Goal: Information Seeking & Learning: Learn about a topic

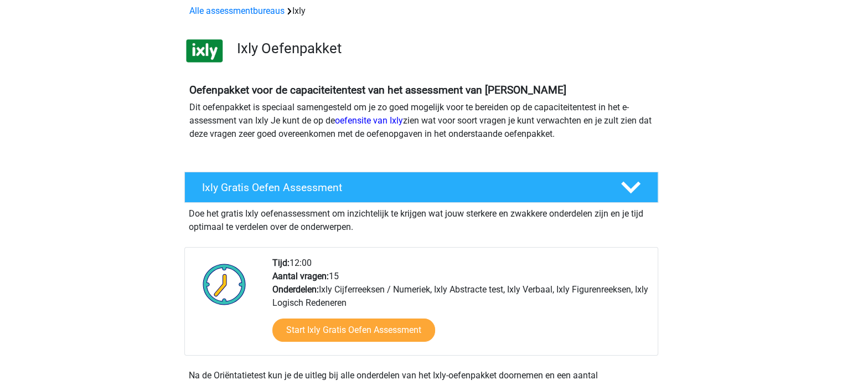
scroll to position [166, 0]
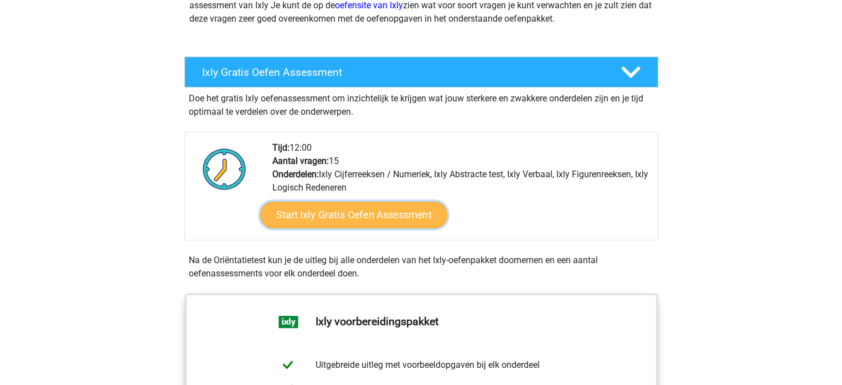
click at [377, 221] on link "Start Ixly Gratis Oefen Assessment" at bounding box center [353, 215] width 187 height 27
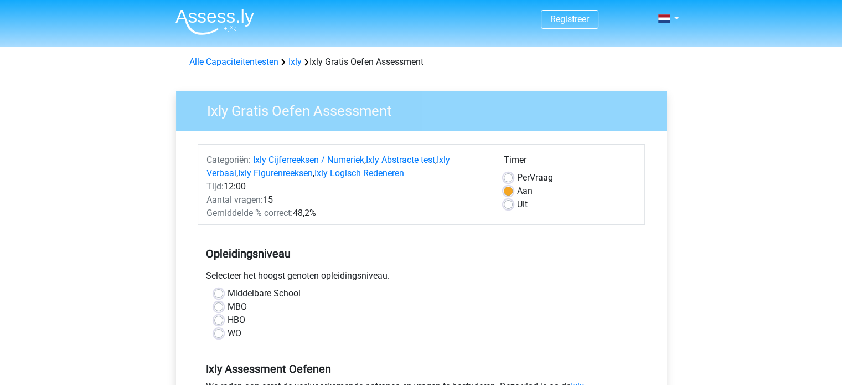
click at [244, 310] on label "MBO" at bounding box center [237, 306] width 19 height 13
click at [223, 310] on input "MBO" at bounding box center [218, 305] width 9 height 11
radio input "true"
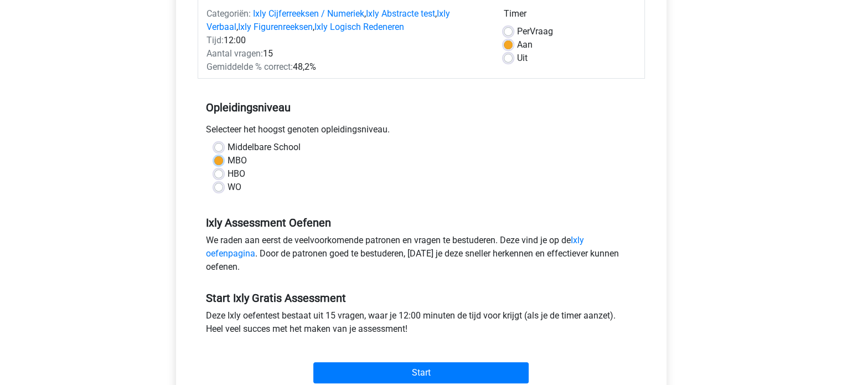
scroll to position [222, 0]
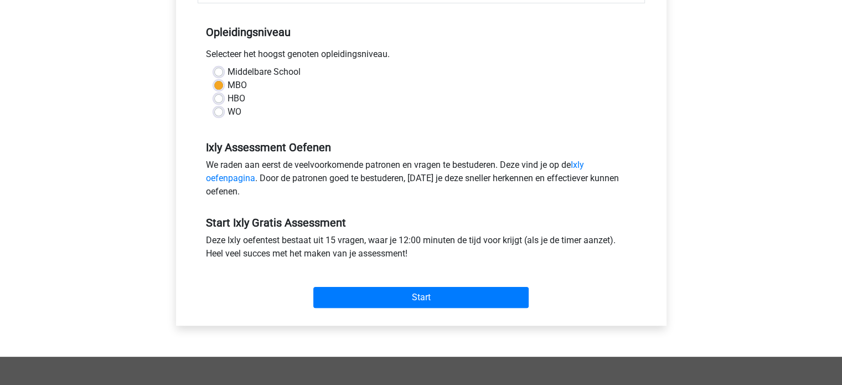
click at [241, 98] on label "HBO" at bounding box center [237, 98] width 18 height 13
click at [223, 98] on input "HBO" at bounding box center [218, 97] width 9 height 11
radio input "true"
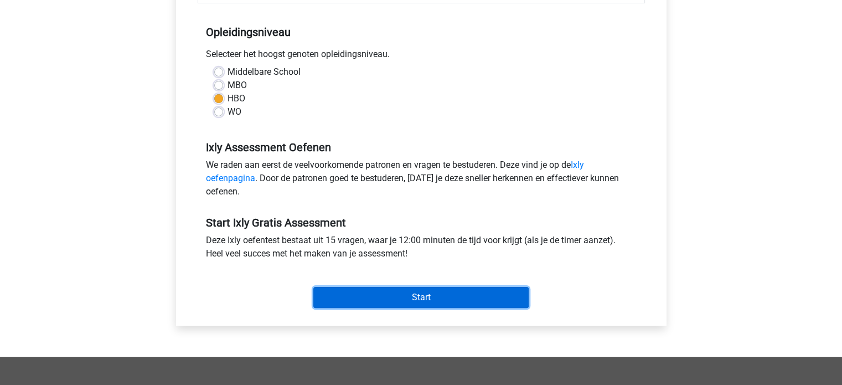
click at [425, 298] on input "Start" at bounding box center [420, 297] width 215 height 21
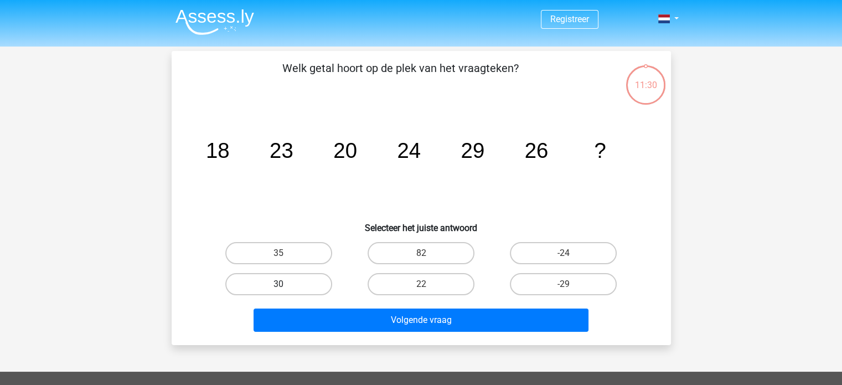
click at [286, 282] on label "30" at bounding box center [278, 284] width 107 height 22
click at [286, 284] on input "30" at bounding box center [282, 287] width 7 height 7
radio input "true"
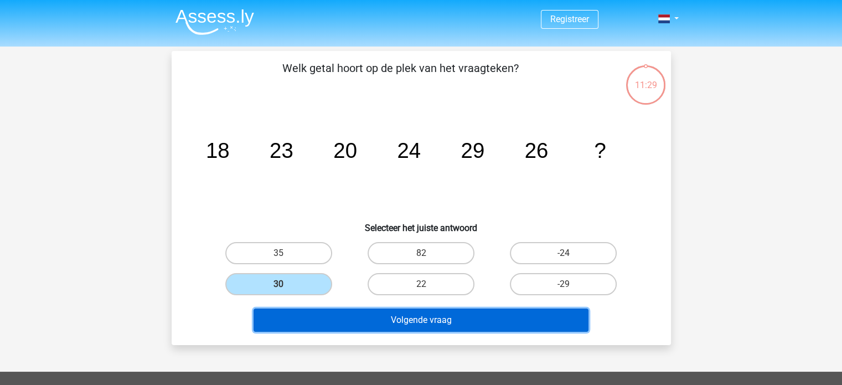
click at [363, 321] on button "Volgende vraag" at bounding box center [421, 319] width 335 height 23
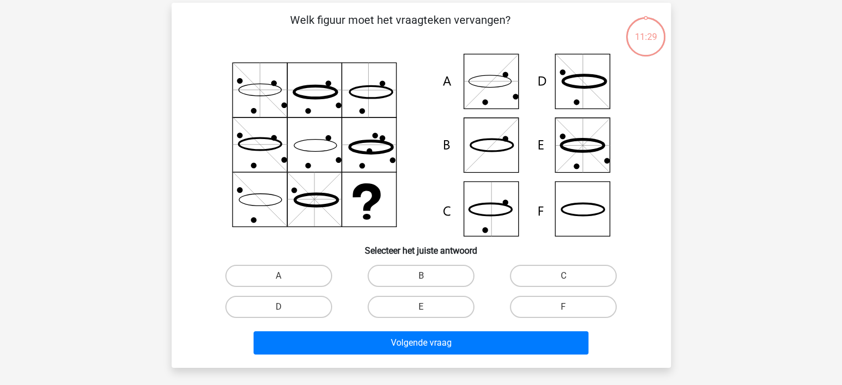
scroll to position [51, 0]
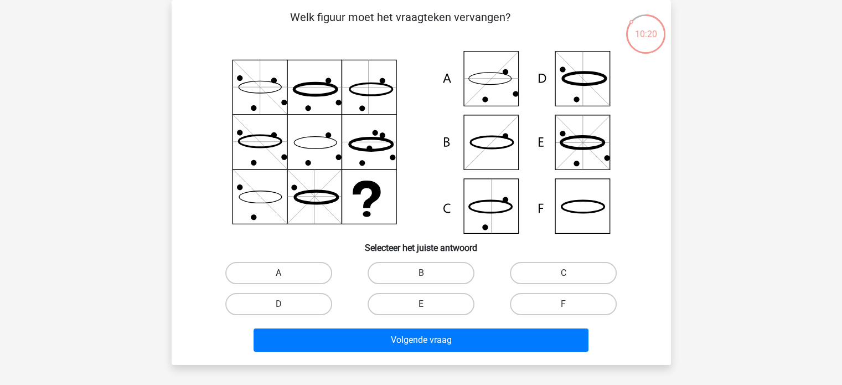
click at [295, 274] on label "A" at bounding box center [278, 273] width 107 height 22
click at [286, 274] on input "A" at bounding box center [282, 276] width 7 height 7
radio input "true"
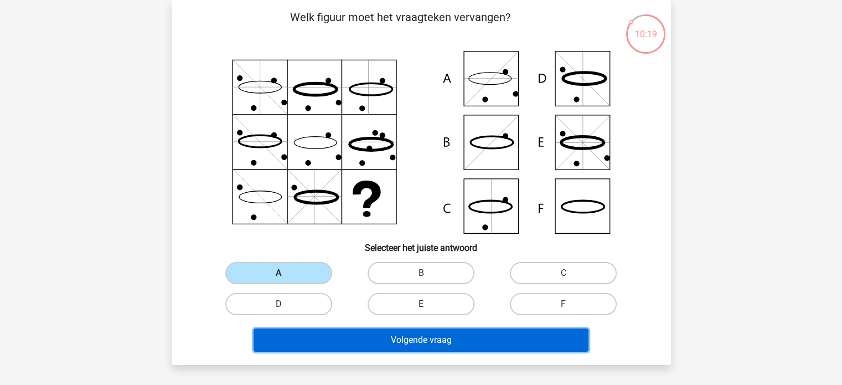
click at [414, 347] on button "Volgende vraag" at bounding box center [421, 339] width 335 height 23
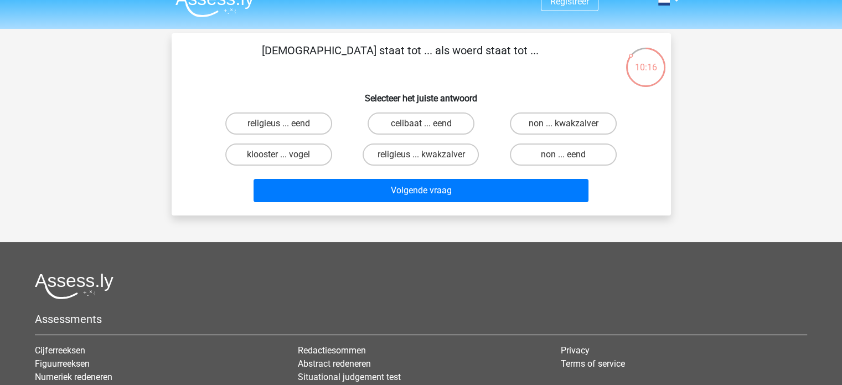
scroll to position [0, 0]
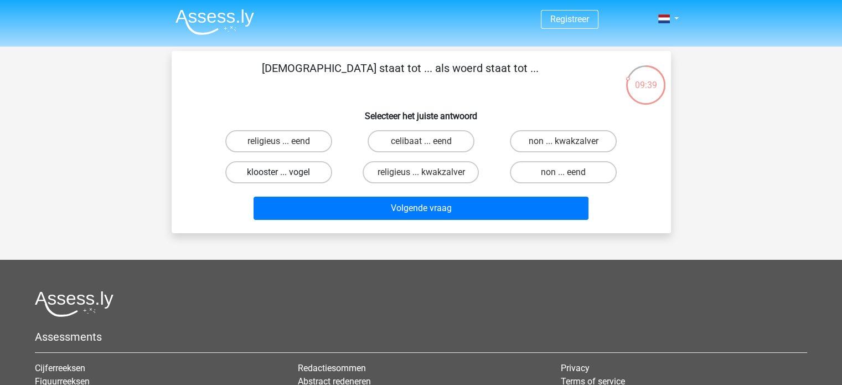
click at [308, 168] on label "klooster ... vogel" at bounding box center [278, 172] width 107 height 22
click at [286, 172] on input "klooster ... vogel" at bounding box center [282, 175] width 7 height 7
radio input "true"
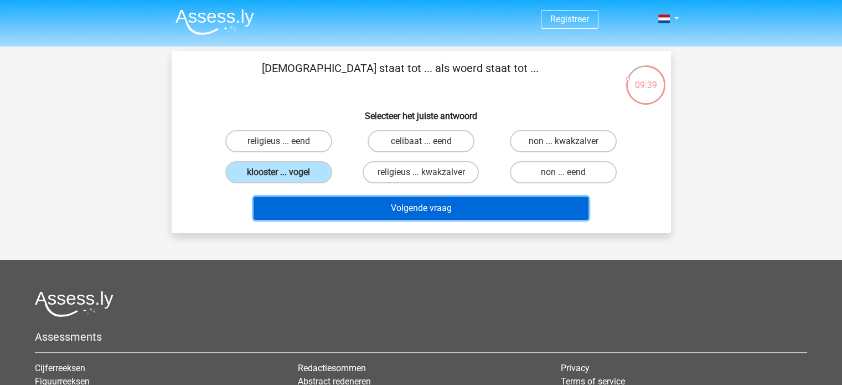
click at [392, 212] on button "Volgende vraag" at bounding box center [421, 208] width 335 height 23
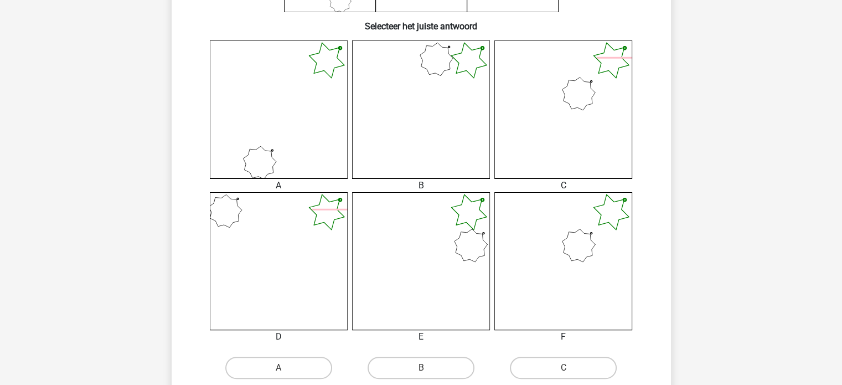
scroll to position [328, 0]
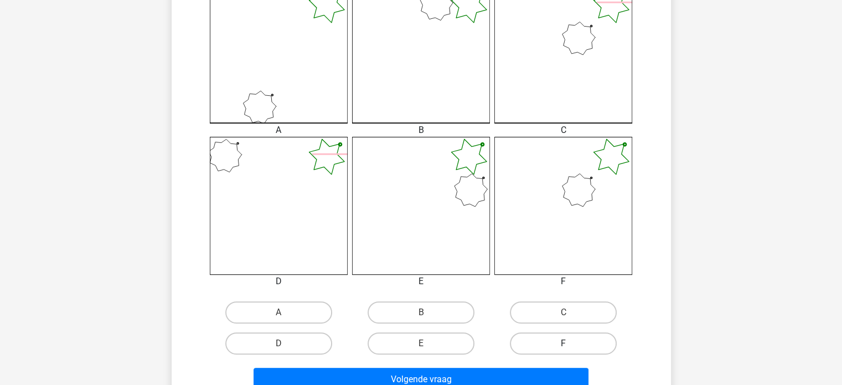
click at [562, 341] on label "F" at bounding box center [563, 343] width 107 height 22
click at [564, 343] on input "F" at bounding box center [567, 346] width 7 height 7
radio input "true"
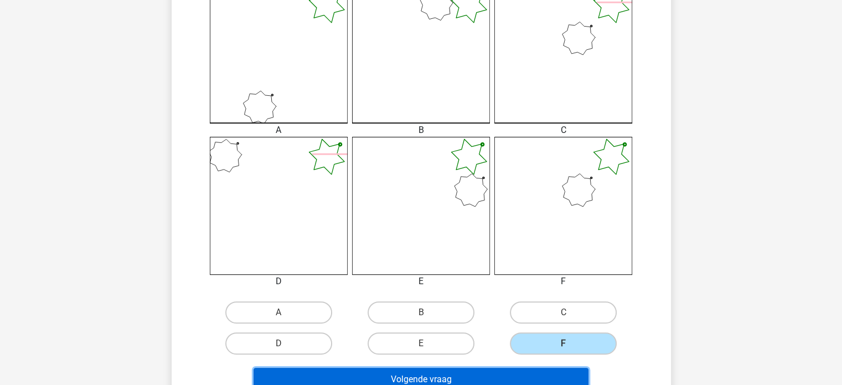
click at [542, 374] on button "Volgende vraag" at bounding box center [421, 379] width 335 height 23
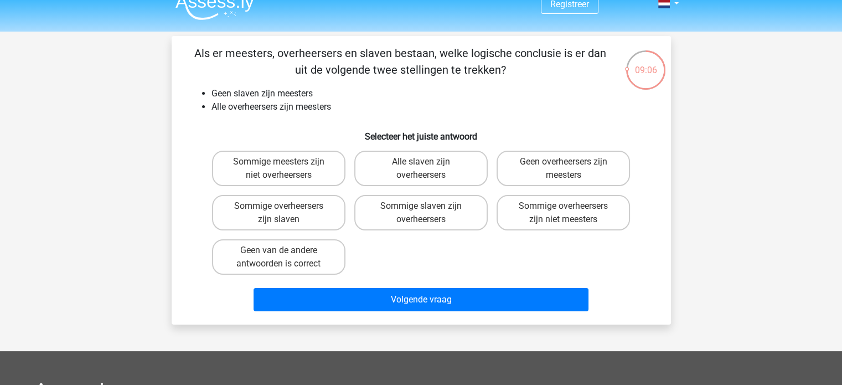
scroll to position [0, 0]
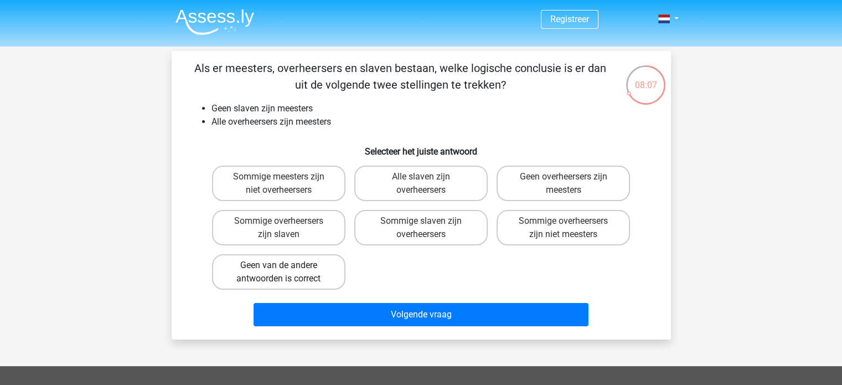
click at [325, 266] on label "Geen van de andere antwoorden is correct" at bounding box center [278, 271] width 133 height 35
click at [286, 266] on input "Geen van de andere antwoorden is correct" at bounding box center [282, 268] width 7 height 7
radio input "true"
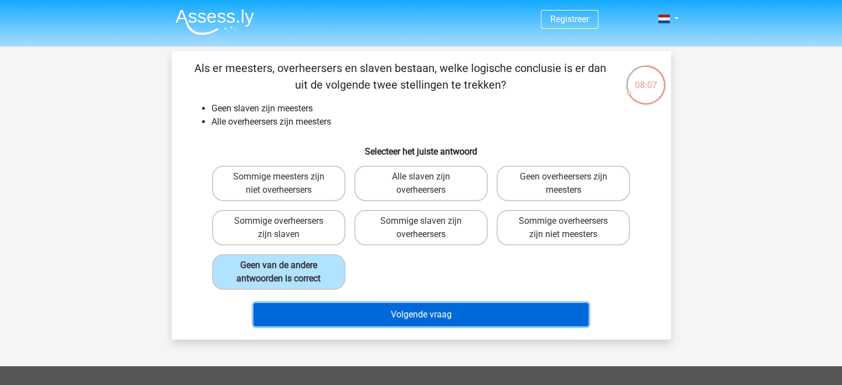
click at [437, 309] on button "Volgende vraag" at bounding box center [421, 314] width 335 height 23
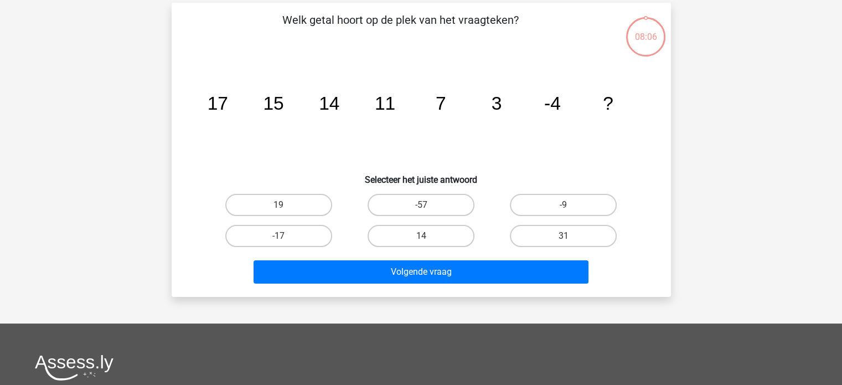
scroll to position [51, 0]
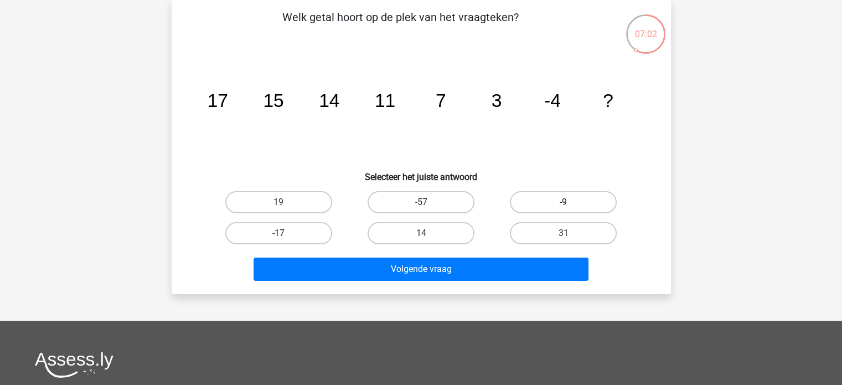
click at [553, 201] on label "-9" at bounding box center [563, 202] width 107 height 22
click at [564, 202] on input "-9" at bounding box center [567, 205] width 7 height 7
radio input "true"
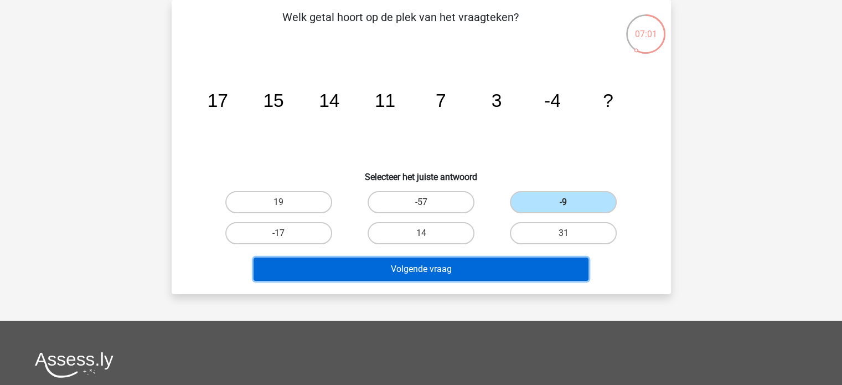
click at [509, 272] on button "Volgende vraag" at bounding box center [421, 269] width 335 height 23
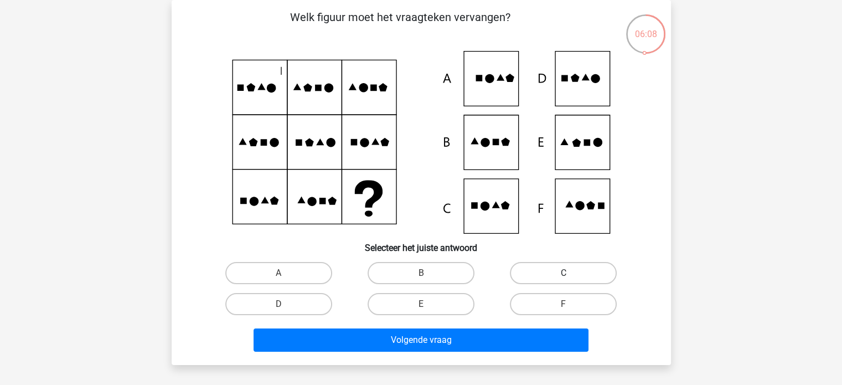
click at [548, 269] on label "C" at bounding box center [563, 273] width 107 height 22
click at [564, 273] on input "C" at bounding box center [567, 276] width 7 height 7
radio input "true"
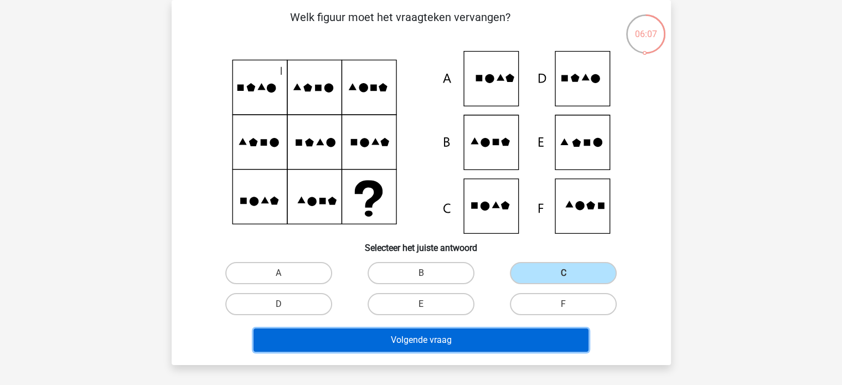
click at [527, 338] on button "Volgende vraag" at bounding box center [421, 339] width 335 height 23
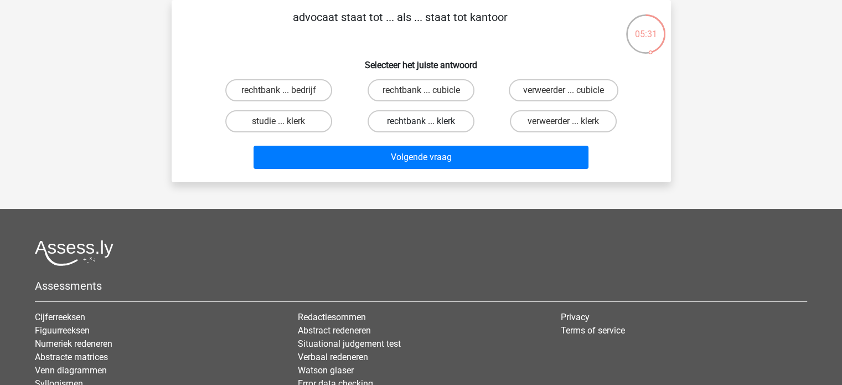
click at [461, 126] on label "rechtbank ... klerk" at bounding box center [421, 121] width 107 height 22
click at [428, 126] on input "rechtbank ... klerk" at bounding box center [424, 124] width 7 height 7
radio input "true"
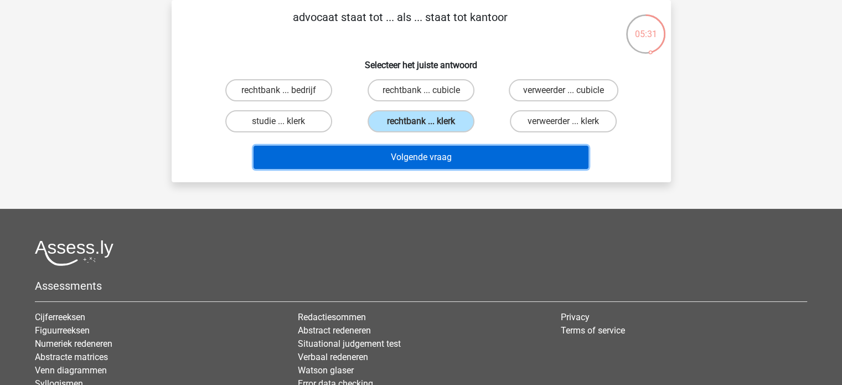
click at [463, 156] on button "Volgende vraag" at bounding box center [421, 157] width 335 height 23
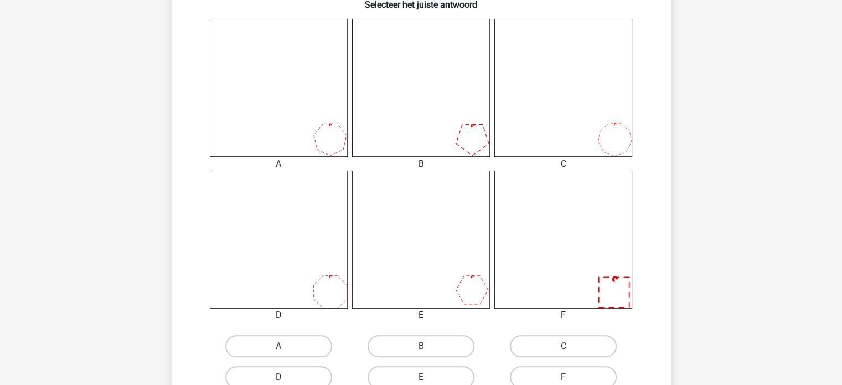
scroll to position [328, 0]
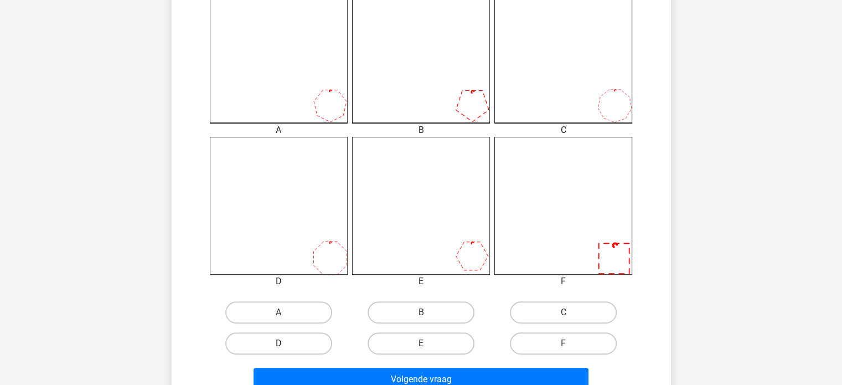
click at [318, 343] on label "D" at bounding box center [278, 343] width 107 height 22
click at [286, 343] on input "D" at bounding box center [282, 346] width 7 height 7
radio input "true"
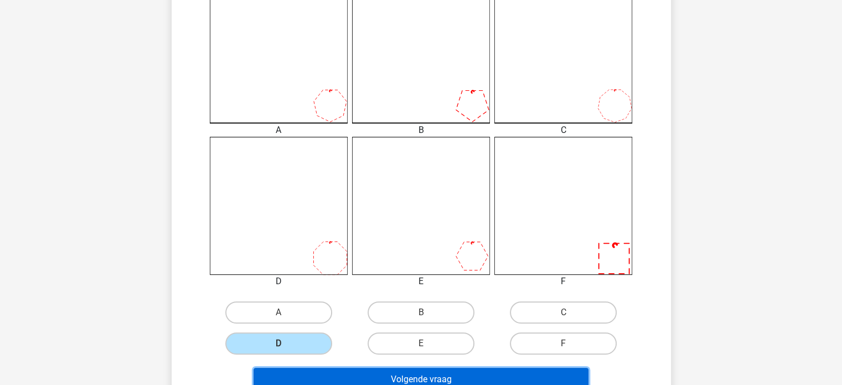
click at [400, 375] on button "Volgende vraag" at bounding box center [421, 379] width 335 height 23
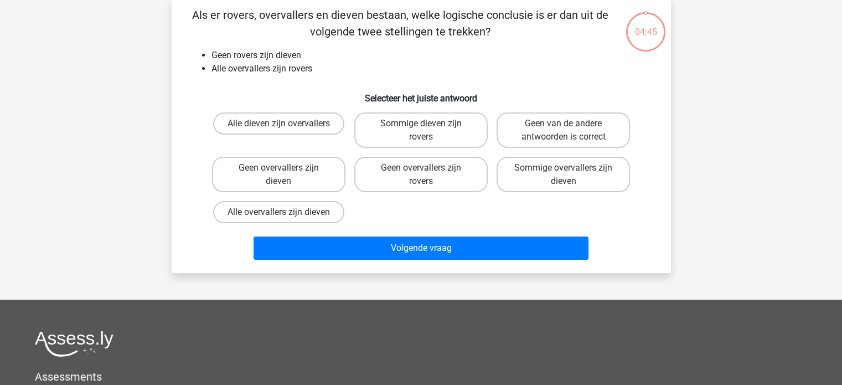
scroll to position [51, 0]
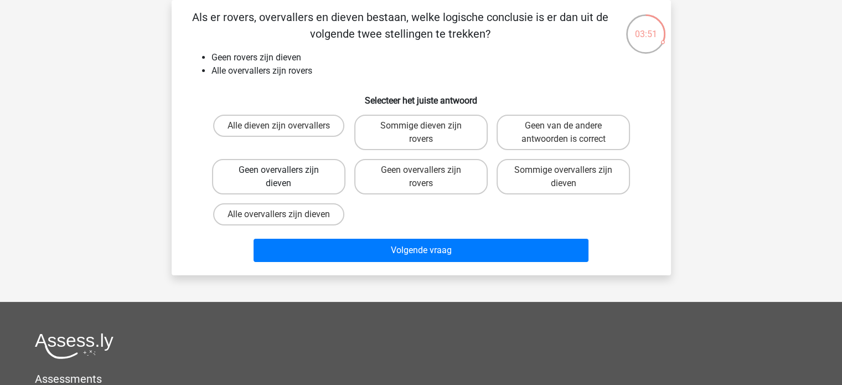
click at [306, 179] on label "Geen overvallers zijn dieven" at bounding box center [278, 176] width 133 height 35
click at [286, 177] on input "Geen overvallers zijn dieven" at bounding box center [282, 173] width 7 height 7
radio input "true"
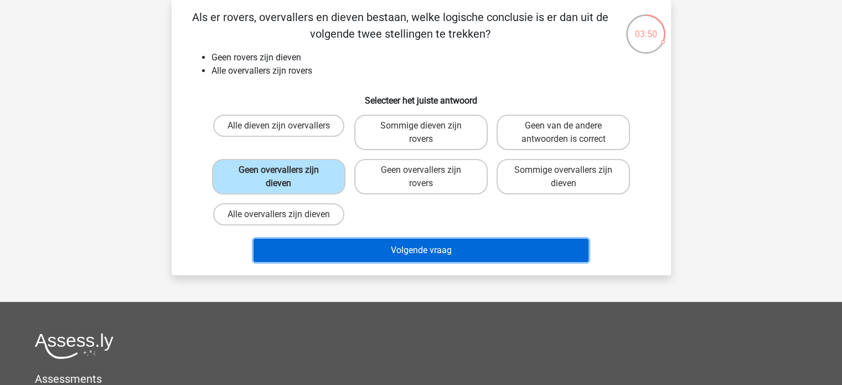
click at [429, 251] on button "Volgende vraag" at bounding box center [421, 250] width 335 height 23
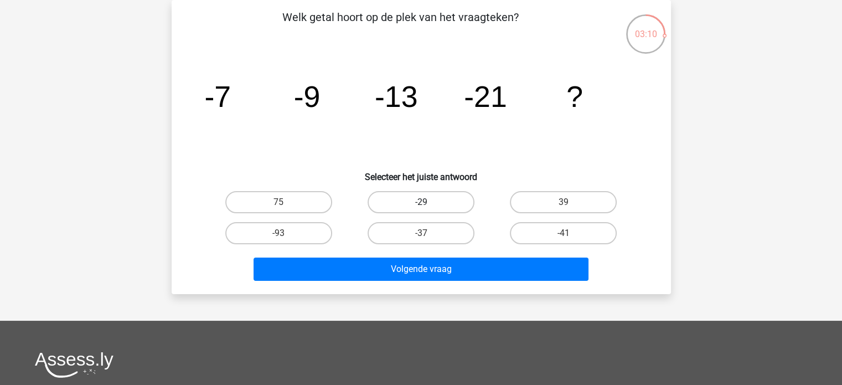
click at [447, 200] on label "-29" at bounding box center [421, 202] width 107 height 22
click at [428, 202] on input "-29" at bounding box center [424, 205] width 7 height 7
radio input "true"
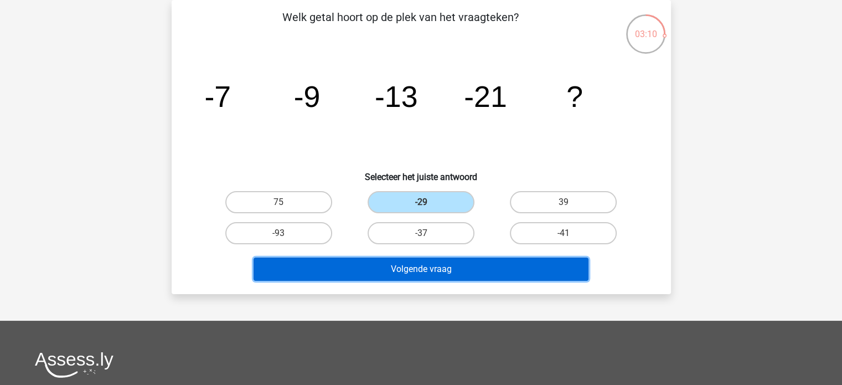
click at [428, 273] on button "Volgende vraag" at bounding box center [421, 269] width 335 height 23
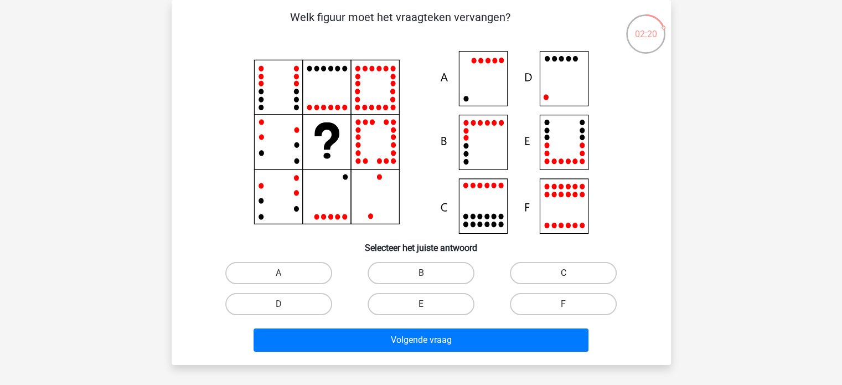
click at [558, 274] on label "C" at bounding box center [563, 273] width 107 height 22
click at [564, 274] on input "C" at bounding box center [567, 276] width 7 height 7
radio input "true"
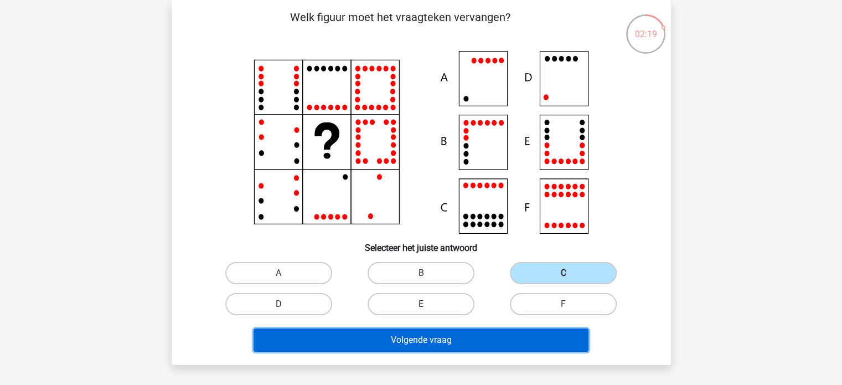
click at [522, 342] on button "Volgende vraag" at bounding box center [421, 339] width 335 height 23
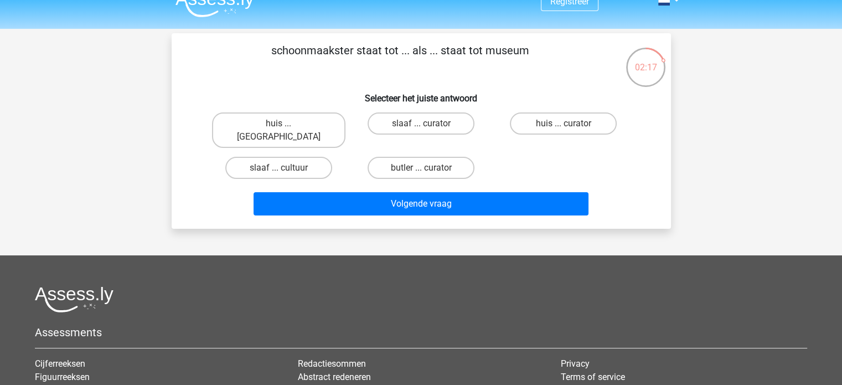
scroll to position [0, 0]
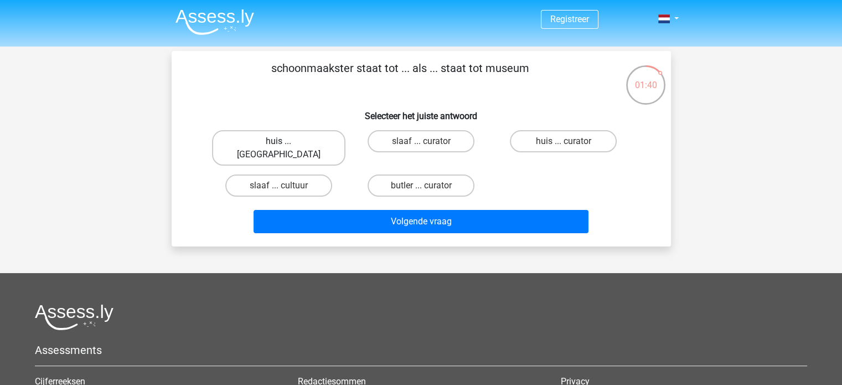
click at [298, 132] on label "huis ... louvre" at bounding box center [278, 147] width 133 height 35
click at [286, 141] on input "huis ... louvre" at bounding box center [282, 144] width 7 height 7
radio input "true"
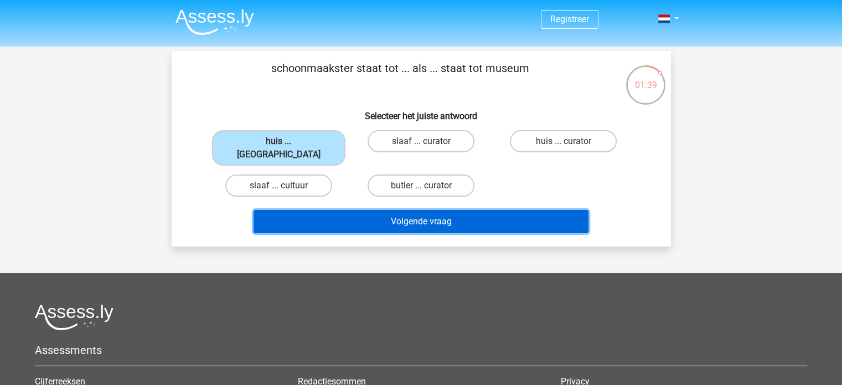
click at [388, 210] on button "Volgende vraag" at bounding box center [421, 221] width 335 height 23
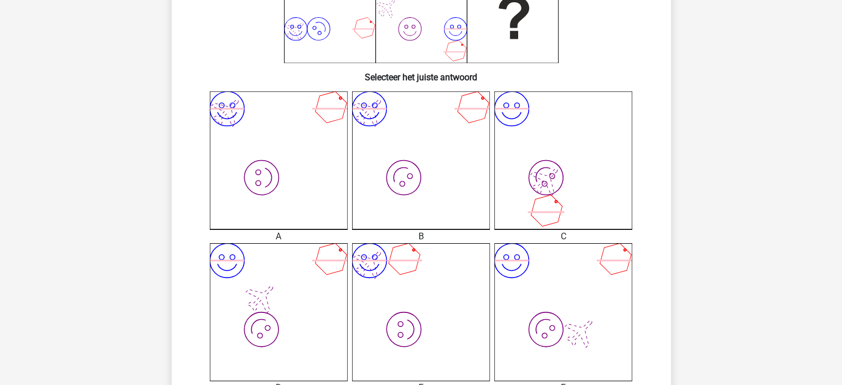
scroll to position [498, 0]
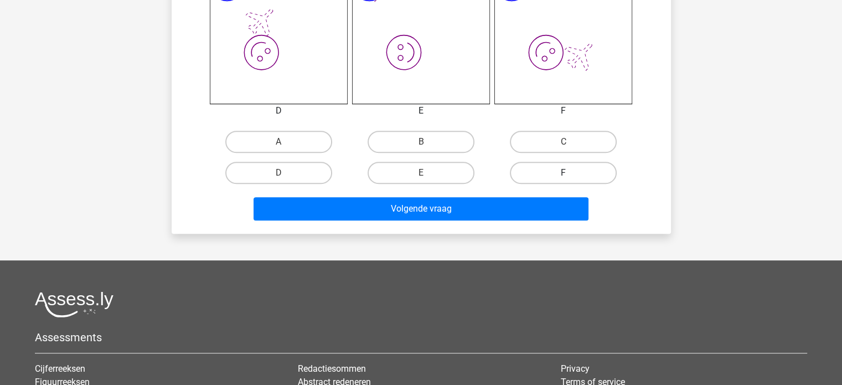
click at [550, 173] on label "F" at bounding box center [563, 173] width 107 height 22
click at [564, 173] on input "F" at bounding box center [567, 176] width 7 height 7
radio input "true"
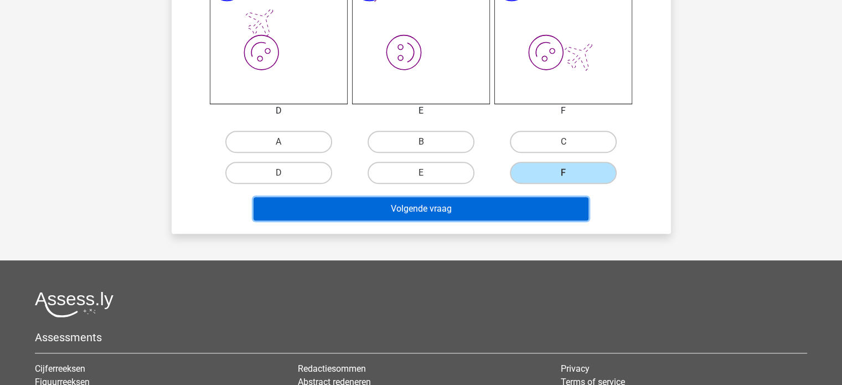
click at [513, 212] on button "Volgende vraag" at bounding box center [421, 208] width 335 height 23
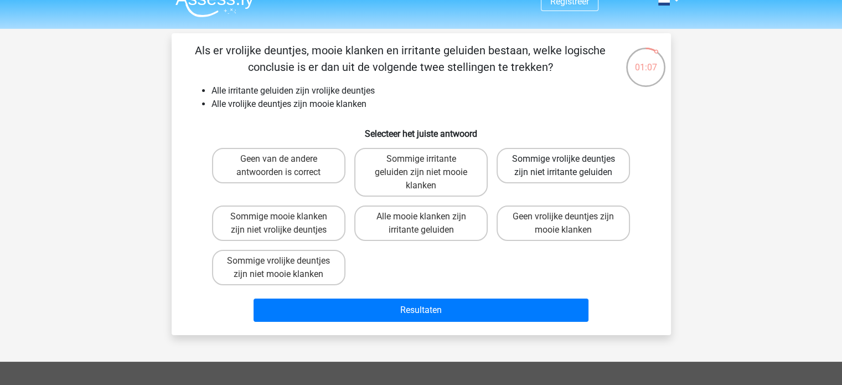
scroll to position [0, 0]
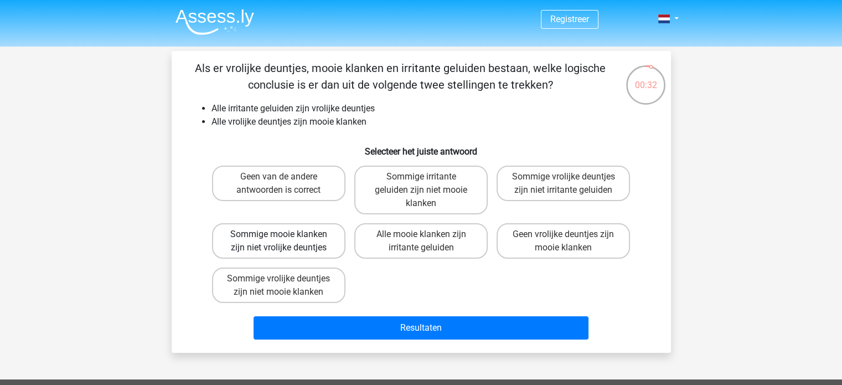
click at [335, 254] on label "Sommige mooie klanken zijn niet vrolijke deuntjes" at bounding box center [278, 240] width 133 height 35
click at [286, 241] on input "Sommige mooie klanken zijn niet vrolijke deuntjes" at bounding box center [282, 237] width 7 height 7
radio input "true"
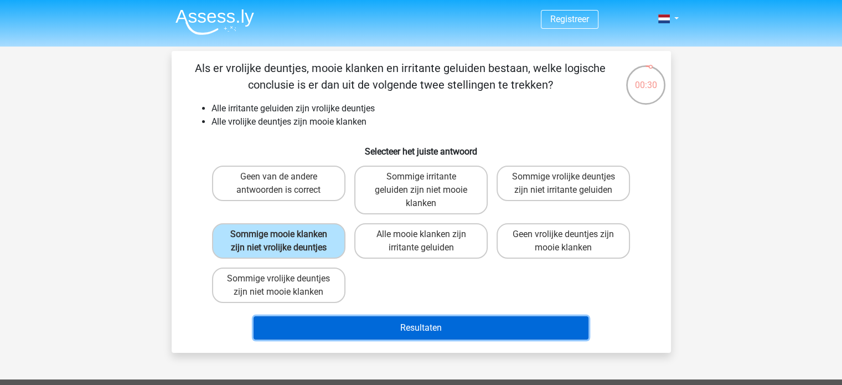
click at [434, 316] on button "Resultaten" at bounding box center [421, 327] width 335 height 23
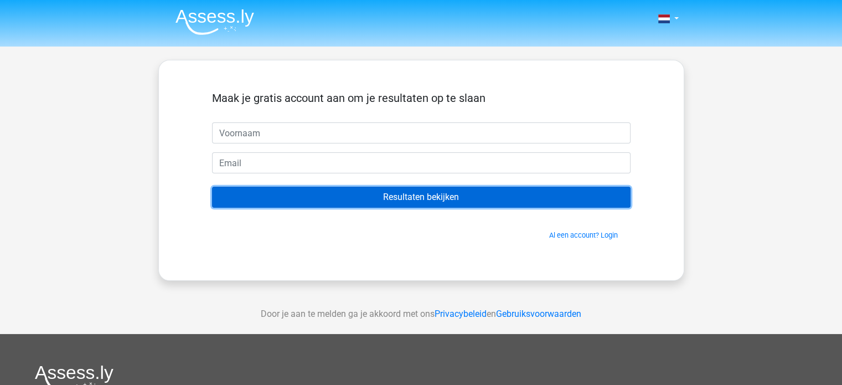
click at [450, 193] on input "Resultaten bekijken" at bounding box center [421, 197] width 419 height 21
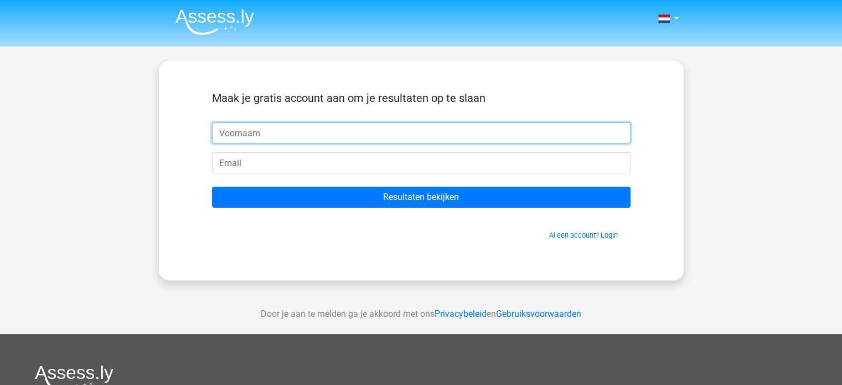
click at [436, 135] on input "text" at bounding box center [421, 132] width 419 height 21
type input "ik"
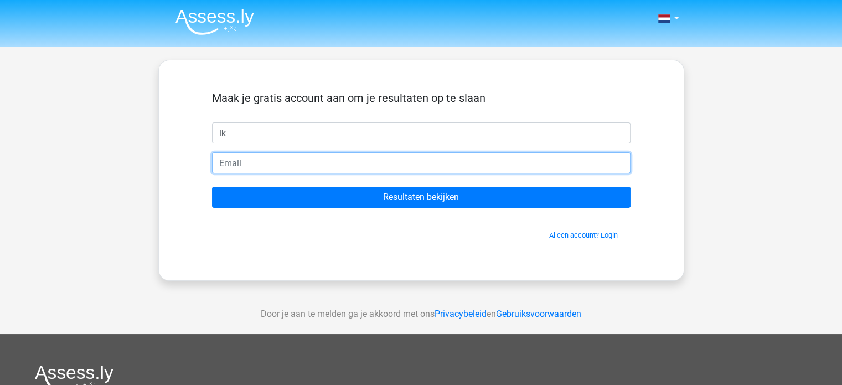
click at [420, 159] on input "email" at bounding box center [421, 162] width 419 height 21
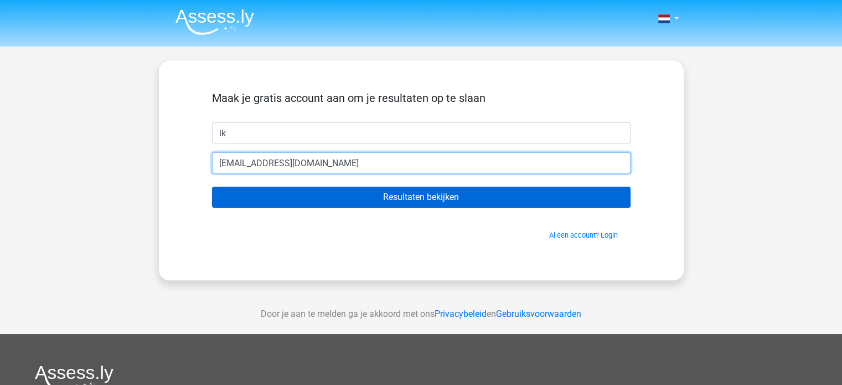
type input "[EMAIL_ADDRESS][DOMAIN_NAME]"
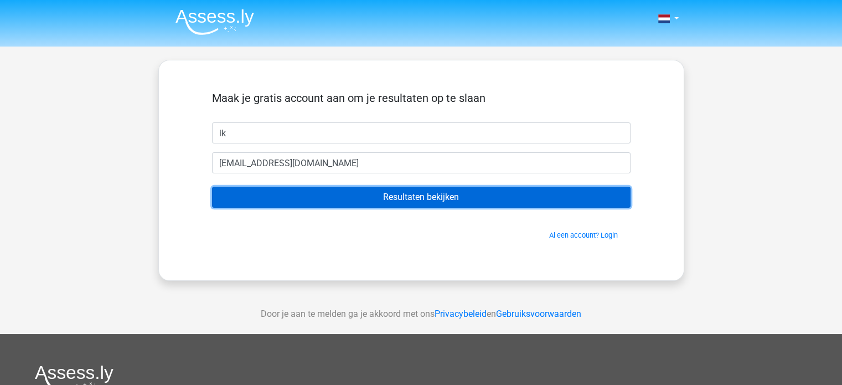
click at [457, 203] on input "Resultaten bekijken" at bounding box center [421, 197] width 419 height 21
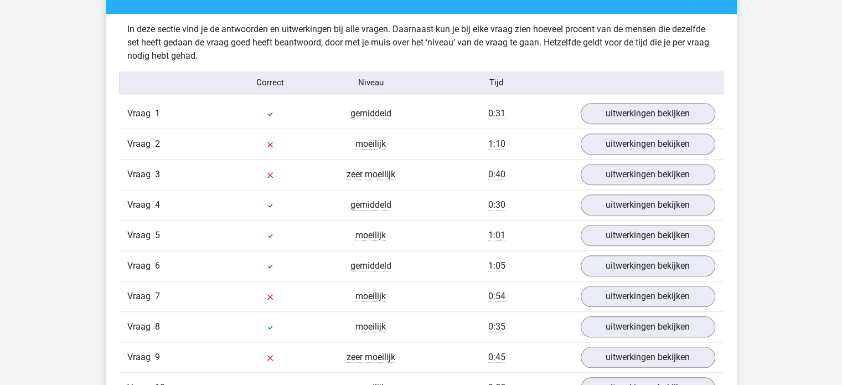
scroll to position [1218, 0]
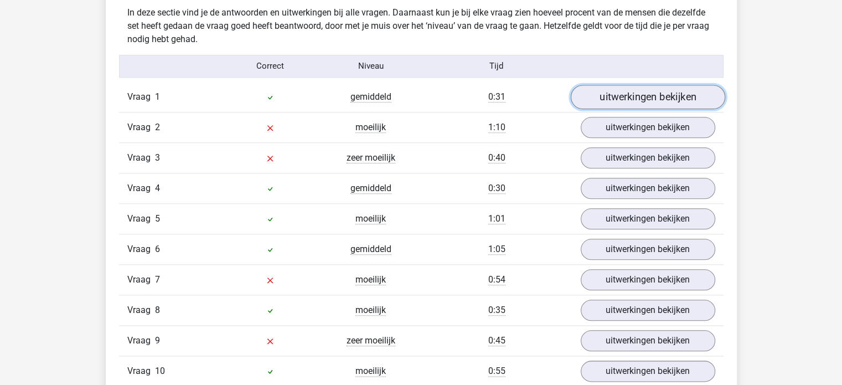
click at [654, 97] on link "uitwerkingen bekijken" at bounding box center [647, 97] width 155 height 24
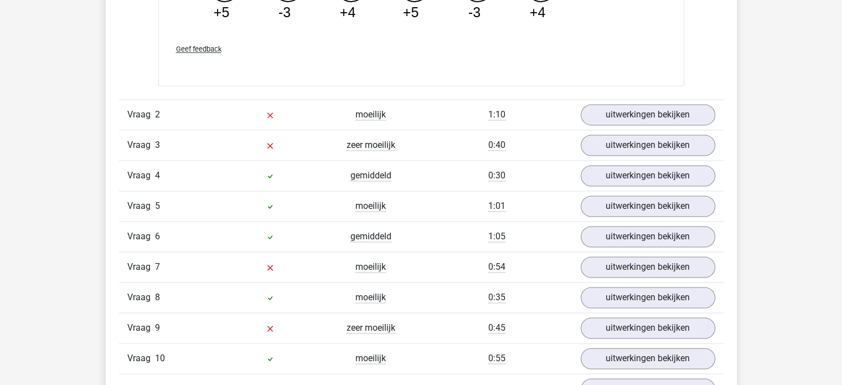
scroll to position [1717, 0]
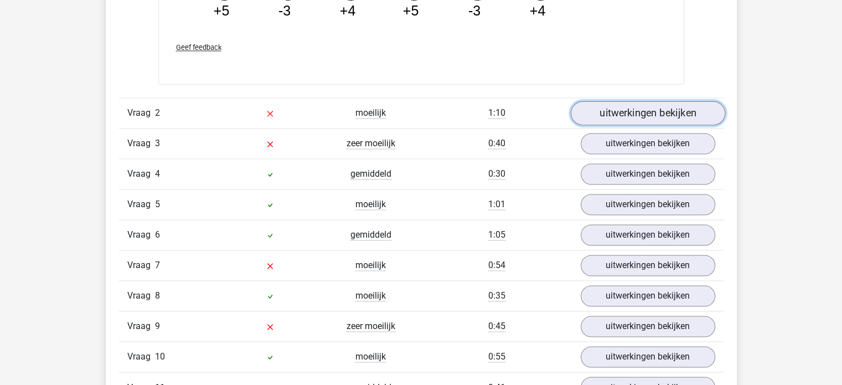
click at [660, 113] on link "uitwerkingen bekijken" at bounding box center [647, 113] width 155 height 24
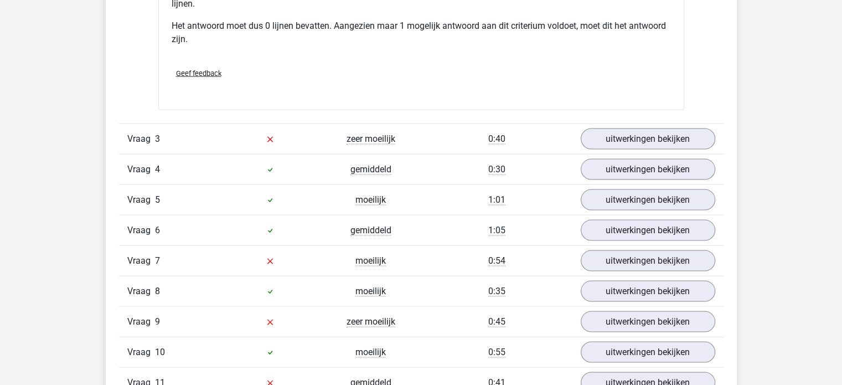
scroll to position [2204, 0]
click at [690, 130] on link "uitwerkingen bekijken" at bounding box center [647, 138] width 155 height 24
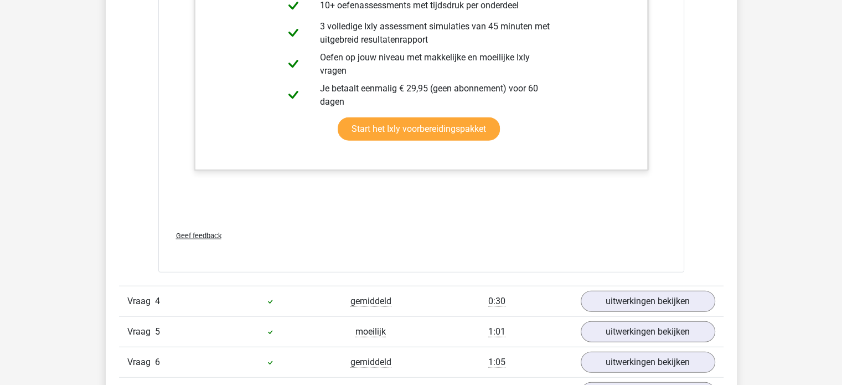
scroll to position [2702, 0]
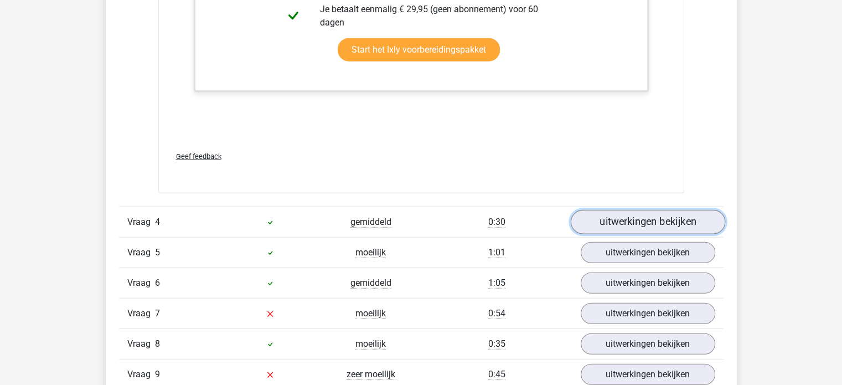
click at [656, 224] on link "uitwerkingen bekijken" at bounding box center [647, 222] width 155 height 24
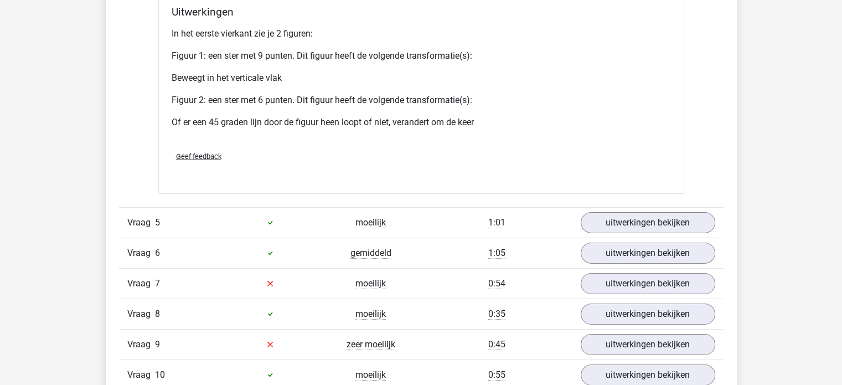
scroll to position [3644, 0]
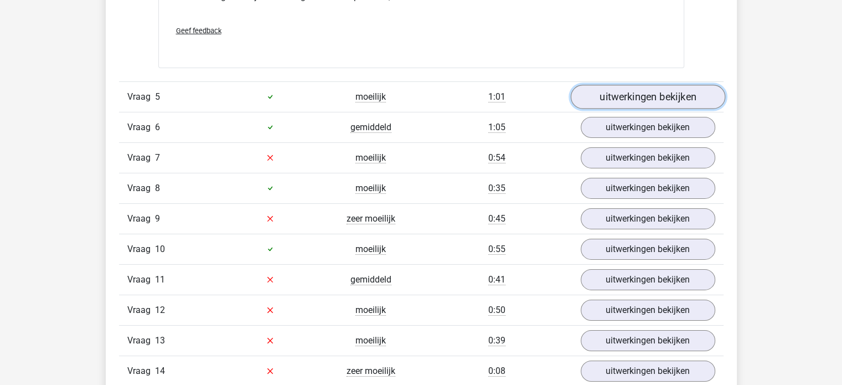
click at [659, 88] on link "uitwerkingen bekijken" at bounding box center [647, 97] width 155 height 24
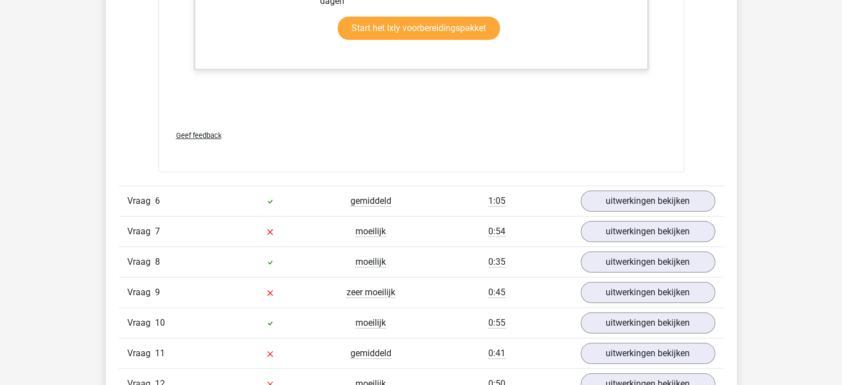
scroll to position [4198, 0]
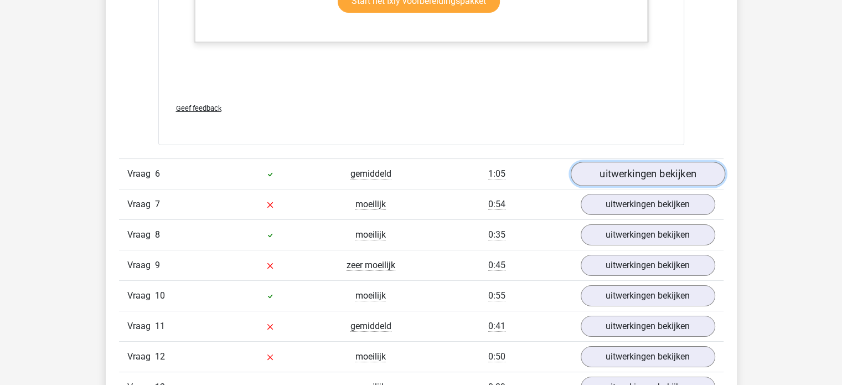
click at [639, 167] on link "uitwerkingen bekijken" at bounding box center [647, 174] width 155 height 24
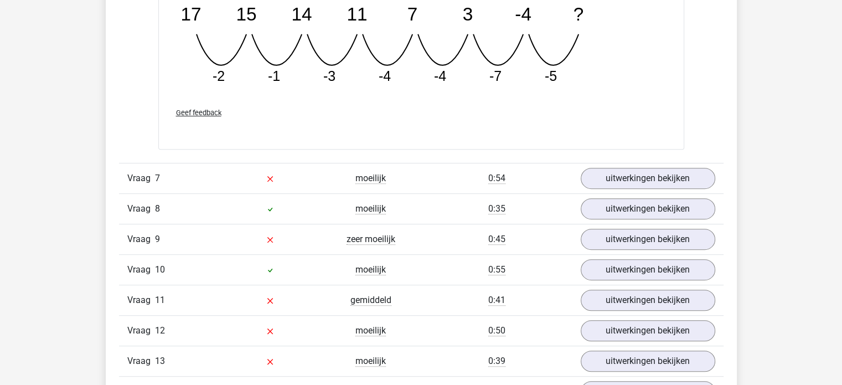
scroll to position [4751, 0]
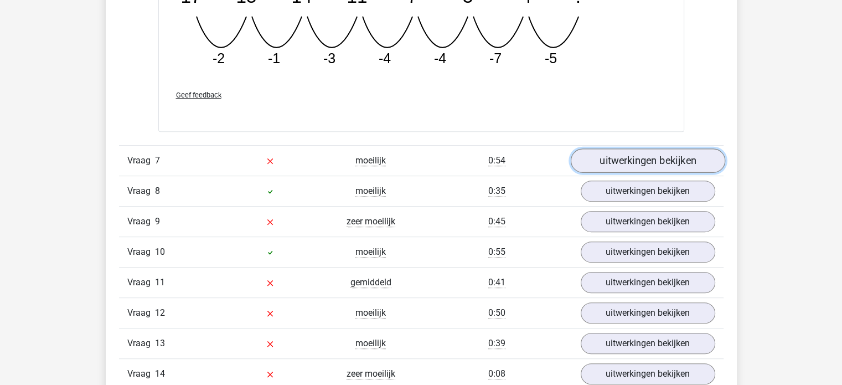
click at [660, 157] on link "uitwerkingen bekijken" at bounding box center [647, 161] width 155 height 24
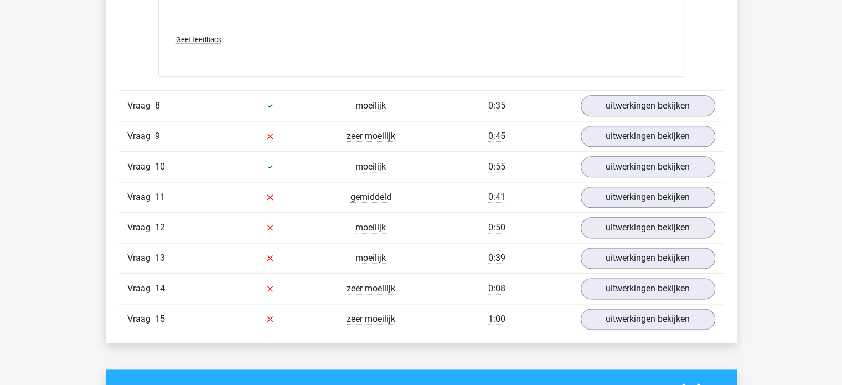
scroll to position [5582, 0]
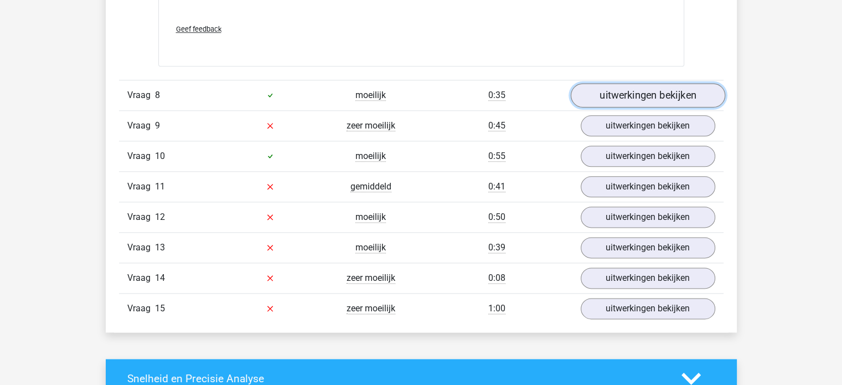
click at [671, 84] on link "uitwerkingen bekijken" at bounding box center [647, 95] width 155 height 24
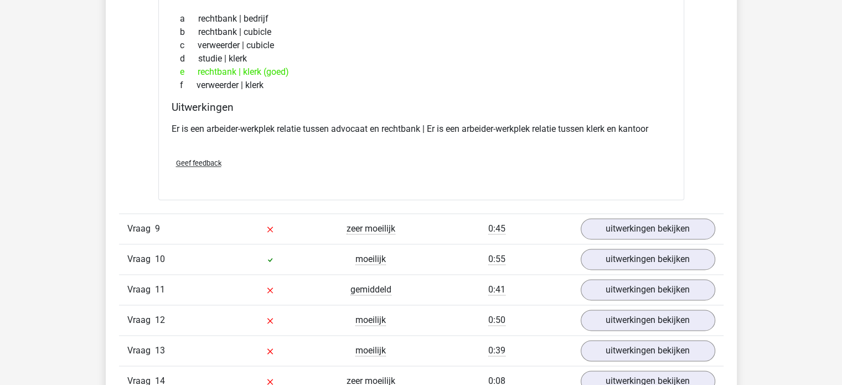
scroll to position [5748, 0]
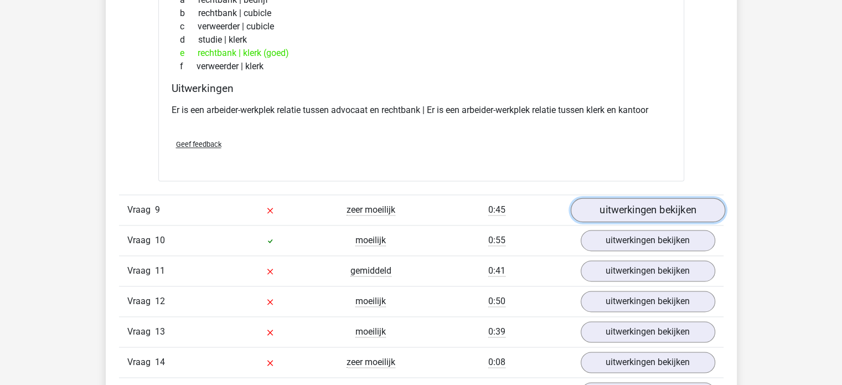
click at [651, 205] on link "uitwerkingen bekijken" at bounding box center [647, 210] width 155 height 24
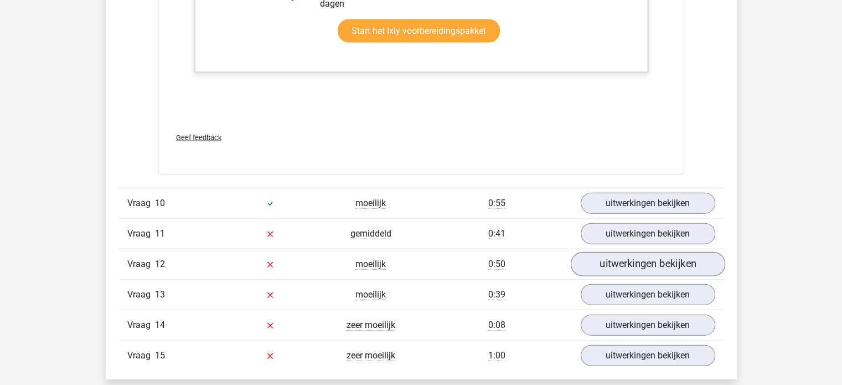
scroll to position [6856, 0]
